Goal: Find specific page/section: Find specific page/section

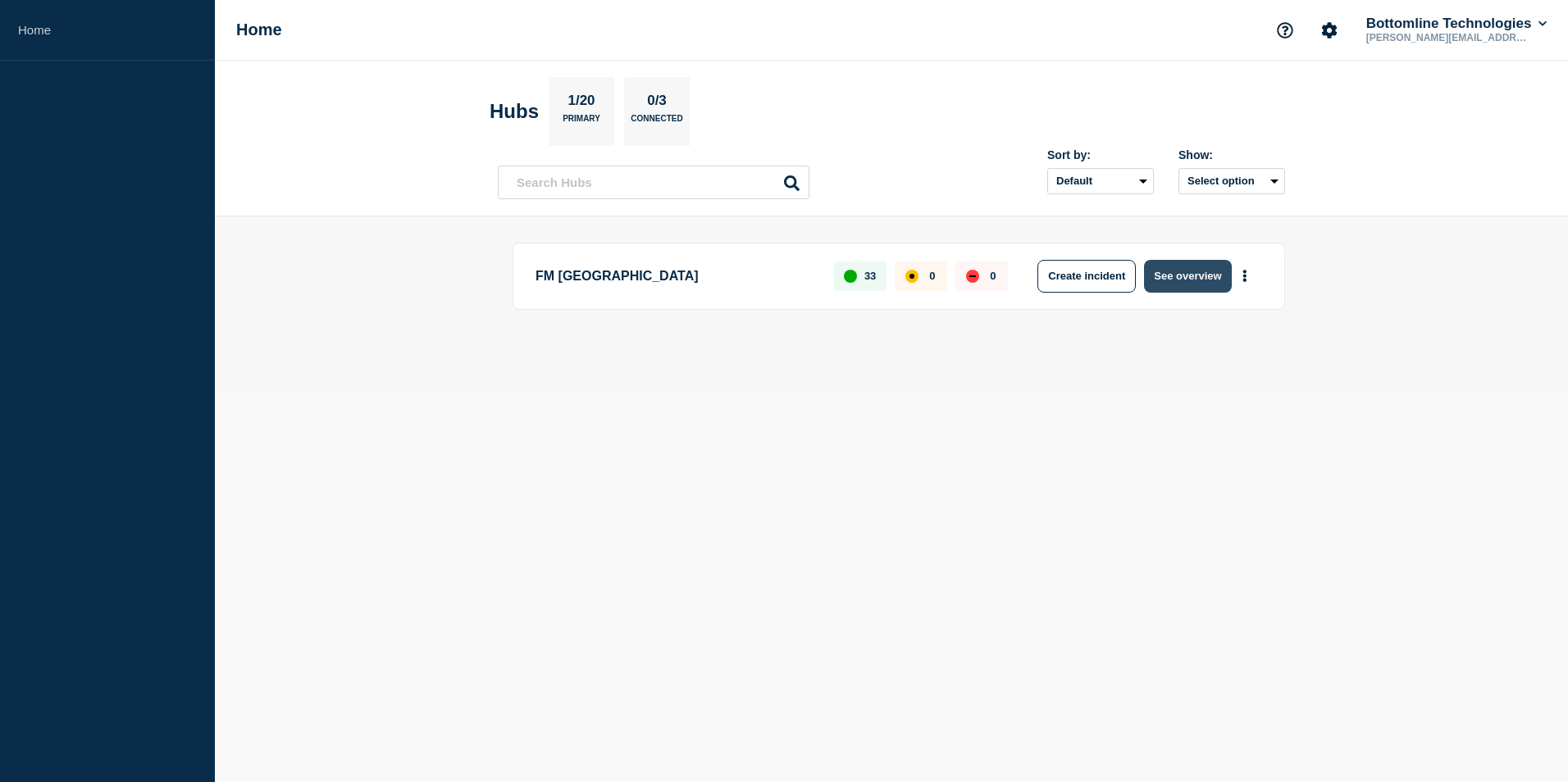
click at [1183, 279] on button "See overview" at bounding box center [1186, 276] width 87 height 33
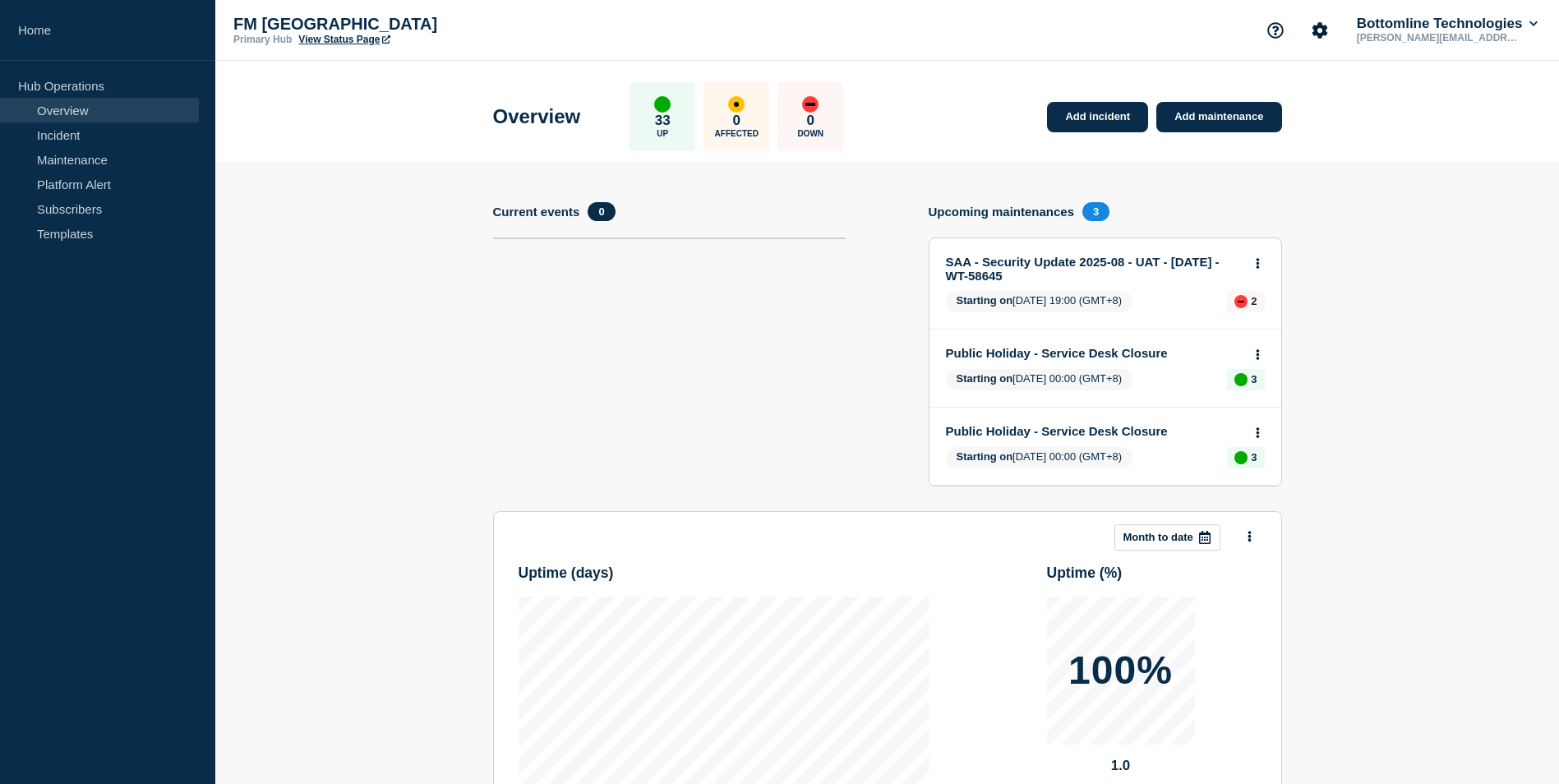
click at [334, 173] on section "Add incident Add maintenance Current events 0 Upcoming maintenances 3 SAA - Sec…" at bounding box center [888, 588] width 1344 height 853
drag, startPoint x: 79, startPoint y: 156, endPoint x: 93, endPoint y: 178, distance: 26.1
click at [79, 156] on link "Maintenance" at bounding box center [99, 160] width 199 height 24
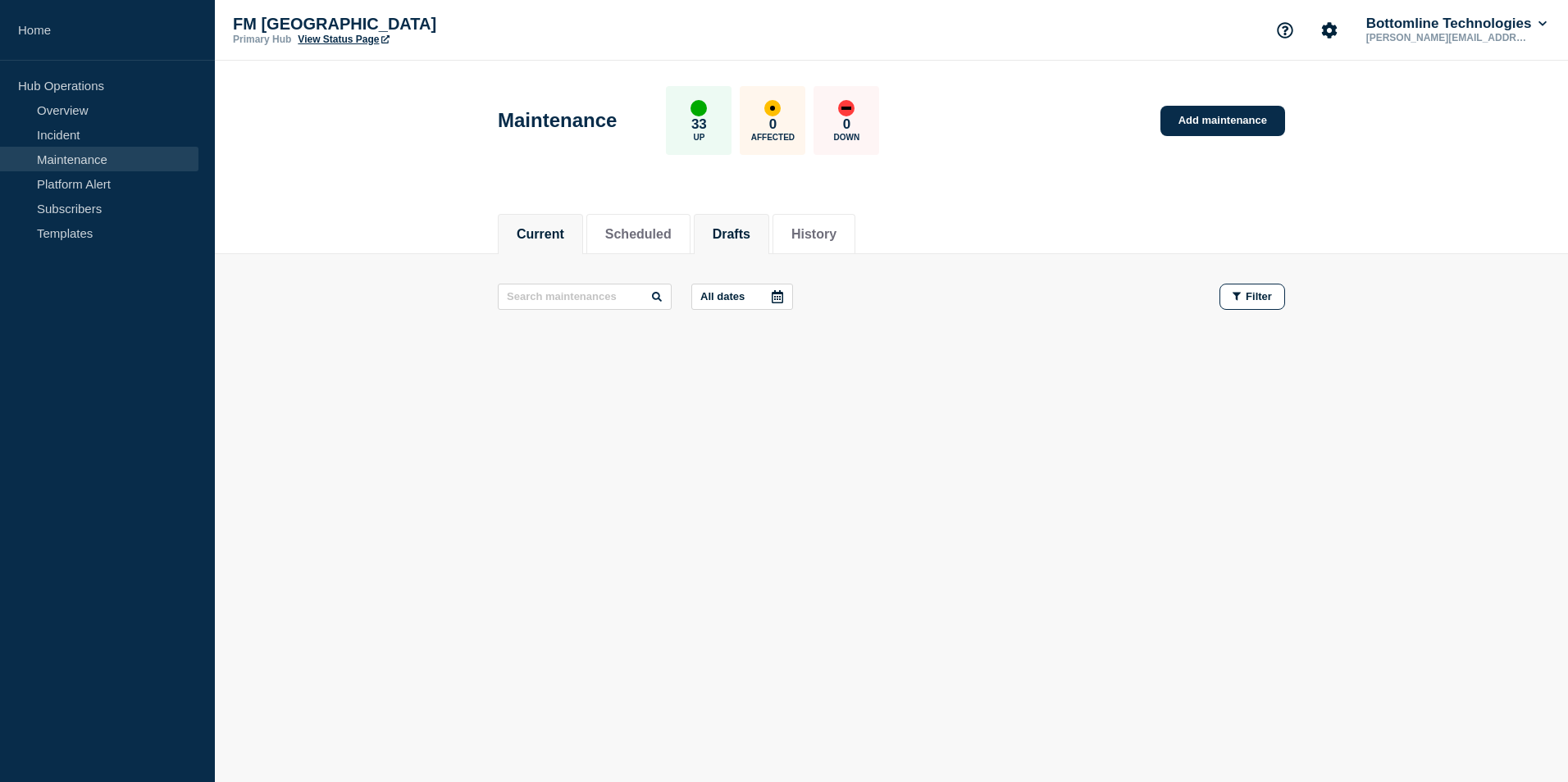
click at [725, 241] on li "Drafts" at bounding box center [731, 234] width 75 height 40
click at [836, 233] on button "History" at bounding box center [814, 235] width 45 height 15
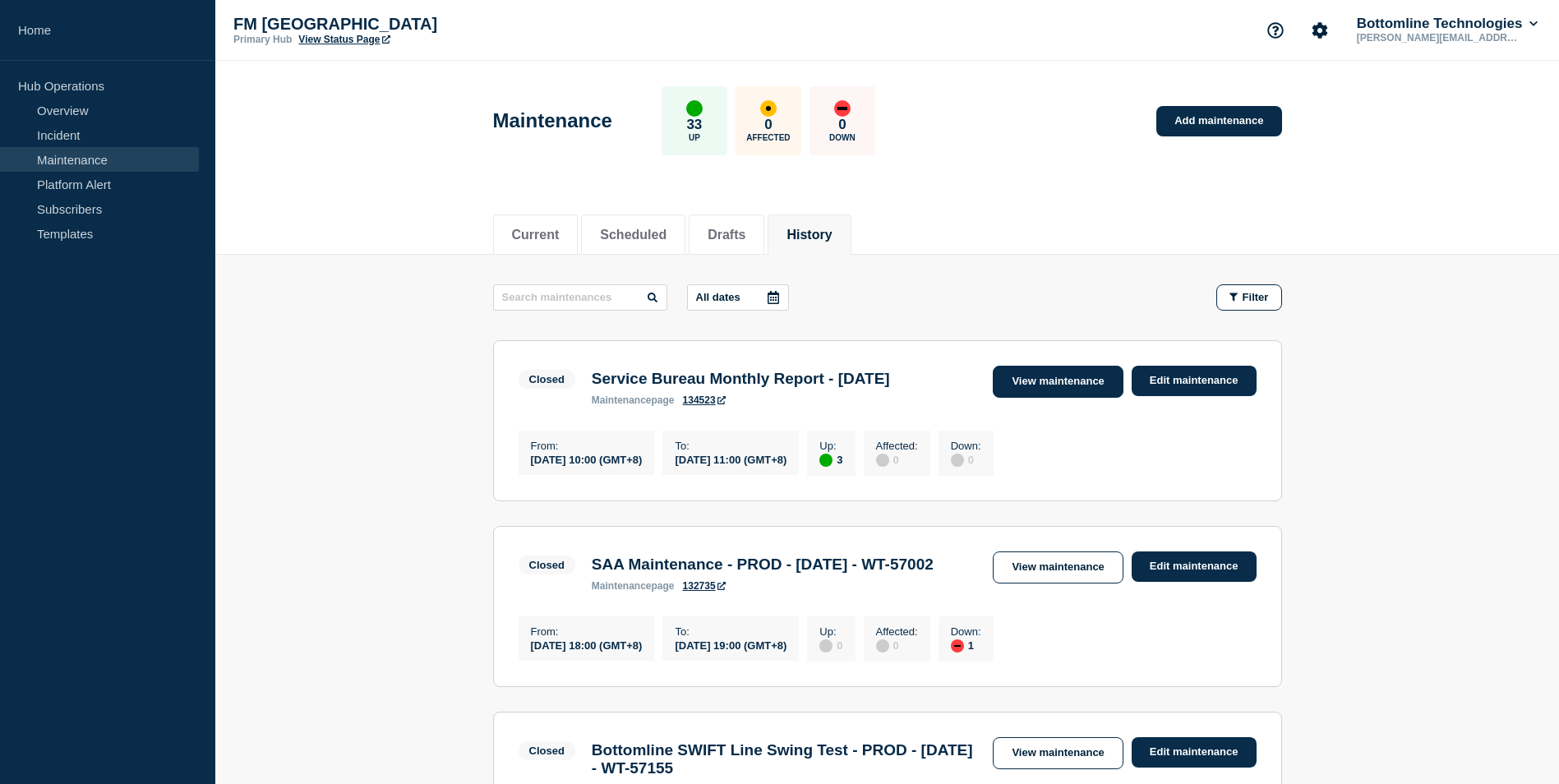
click at [1057, 392] on link "View maintenance" at bounding box center [1058, 382] width 130 height 32
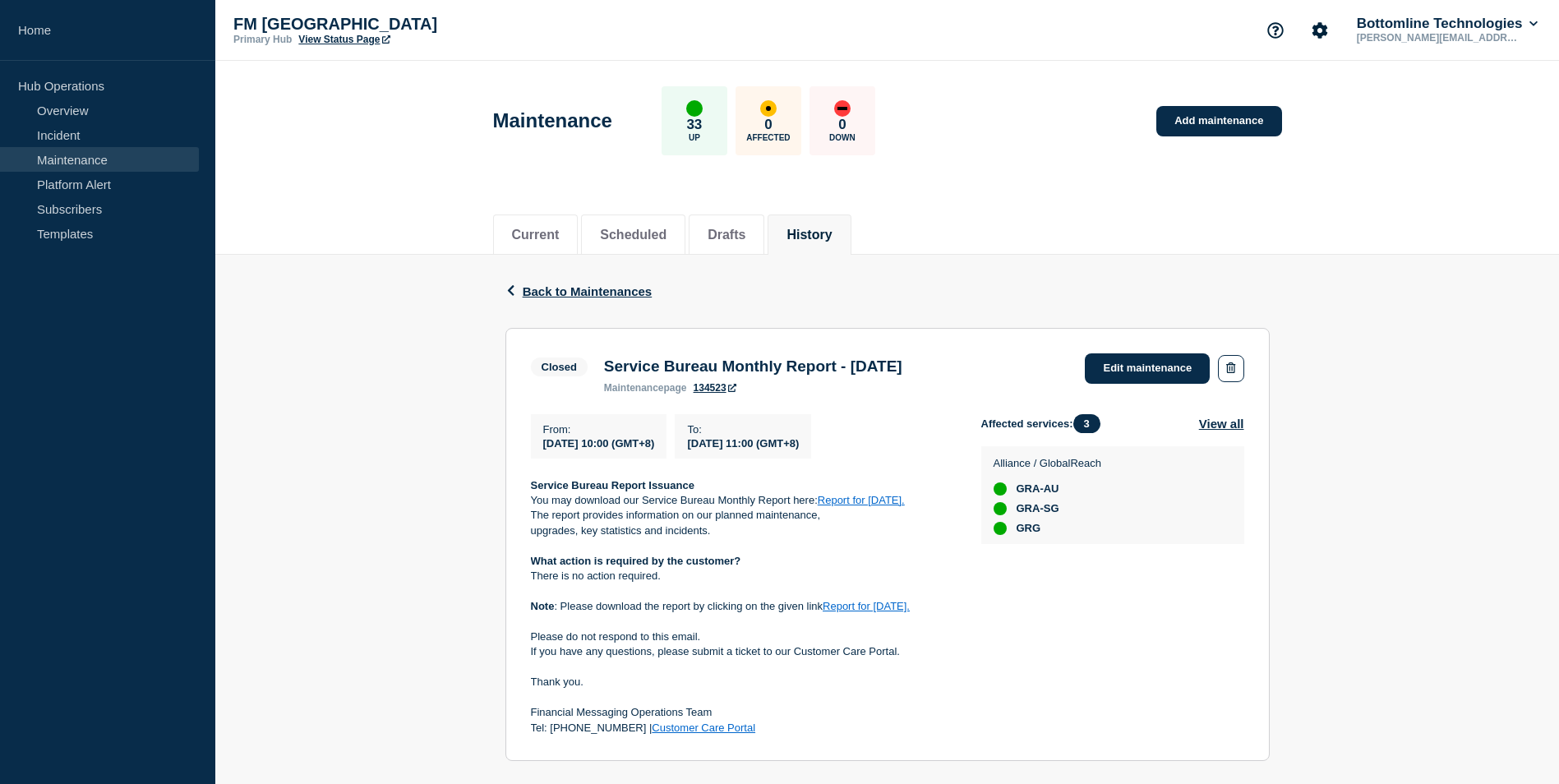
click at [285, 444] on div "Back Back to Maintenances Closed Service Bureau Monthly Report - [DATE] From [D…" at bounding box center [888, 645] width 1344 height 781
